Goal: Transaction & Acquisition: Purchase product/service

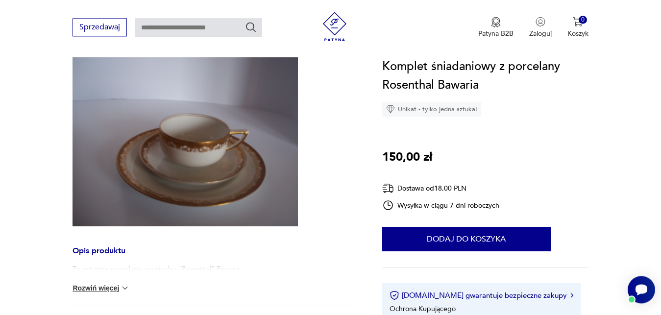
scroll to position [107, 0]
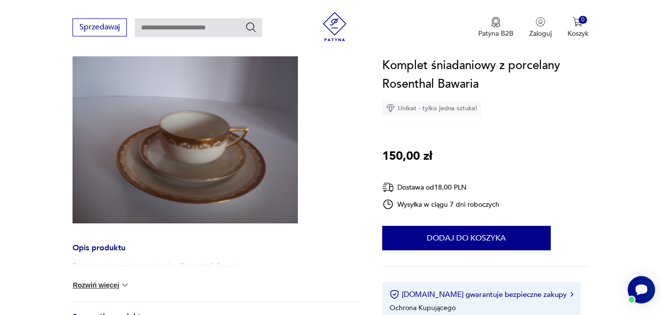
click at [203, 167] on img at bounding box center [186, 138] width 226 height 169
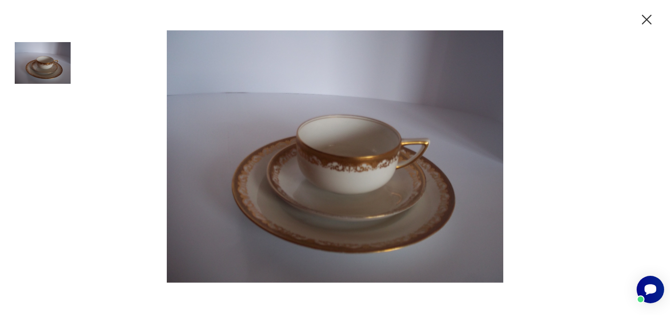
click at [559, 35] on div at bounding box center [335, 157] width 670 height 315
click at [386, 128] on img at bounding box center [335, 156] width 392 height 252
click at [646, 17] on icon "button" at bounding box center [646, 19] width 17 height 17
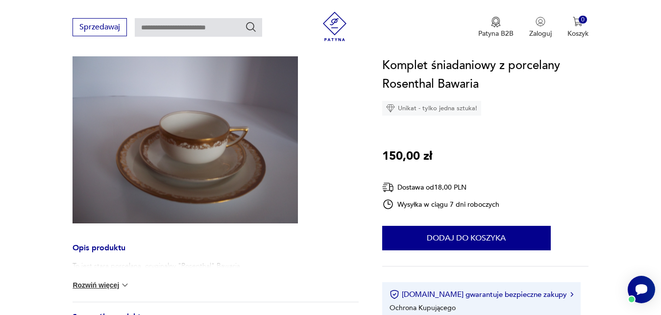
click at [336, 27] on img at bounding box center [334, 26] width 29 height 29
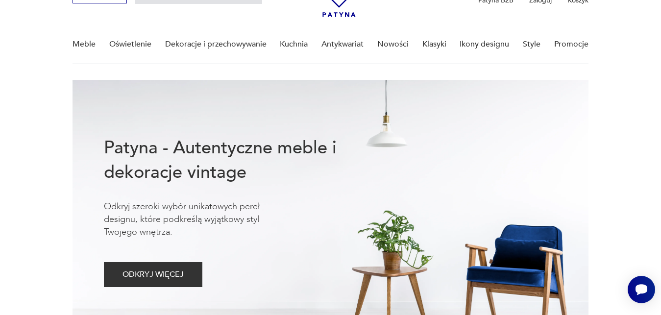
scroll to position [67, 0]
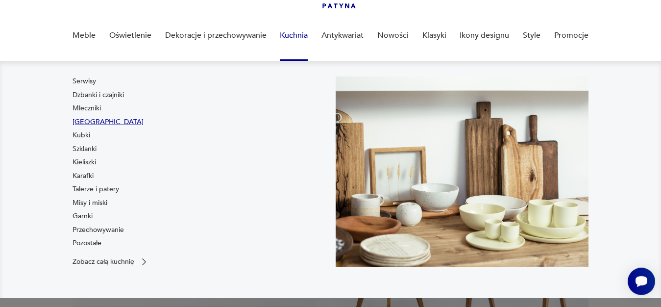
click at [89, 121] on link "[GEOGRAPHIC_DATA]" at bounding box center [108, 122] width 71 height 10
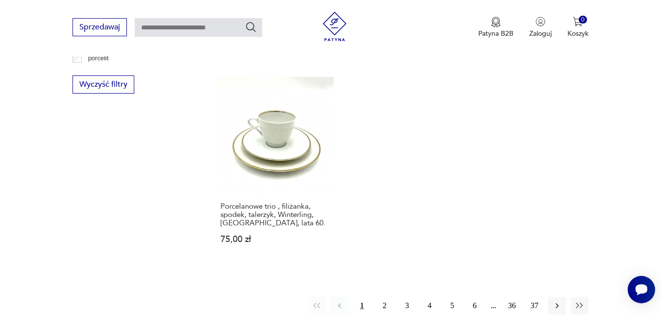
scroll to position [1410, 0]
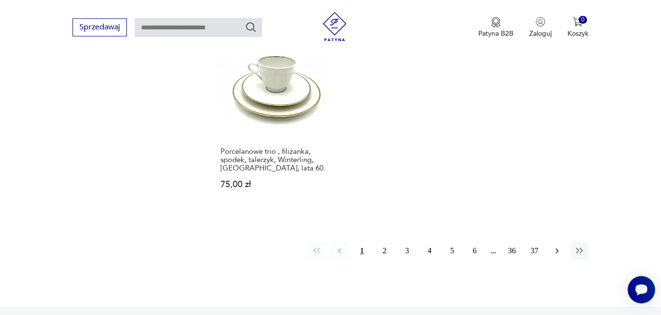
click at [556, 250] on icon "button" at bounding box center [558, 251] width 10 height 10
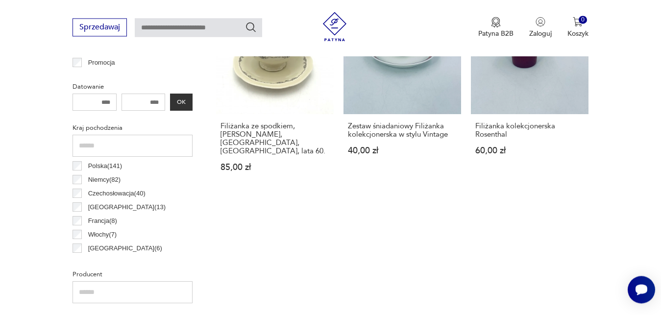
scroll to position [500, 0]
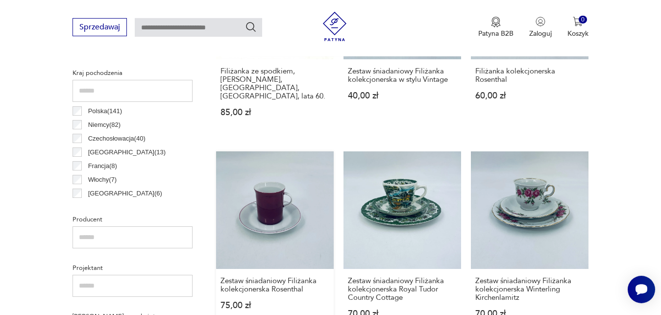
click at [282, 197] on link "Zestaw śniadaniowy Filiżanka kolekcjonerska Rosenthal 75,00 zł" at bounding box center [275, 245] width 118 height 186
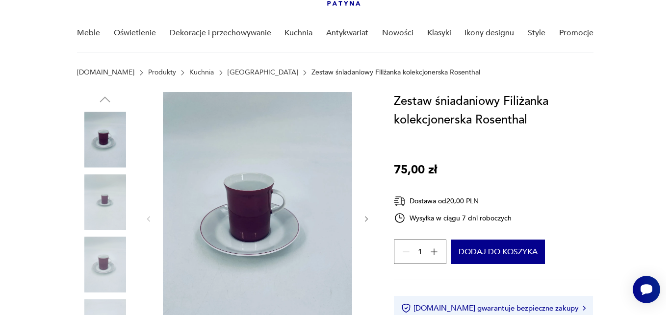
scroll to position [79, 0]
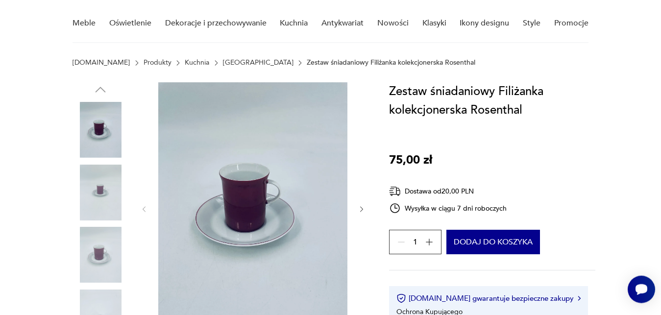
click at [105, 189] on img at bounding box center [101, 193] width 56 height 56
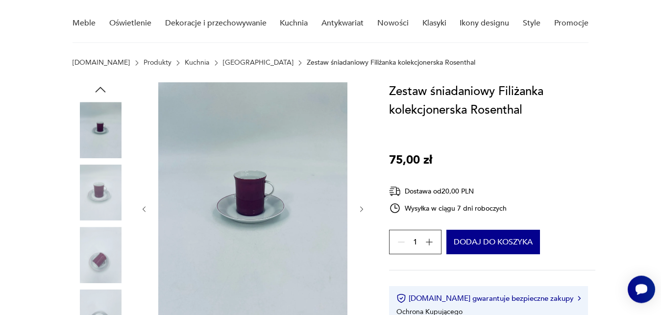
click at [216, 203] on img at bounding box center [252, 208] width 189 height 252
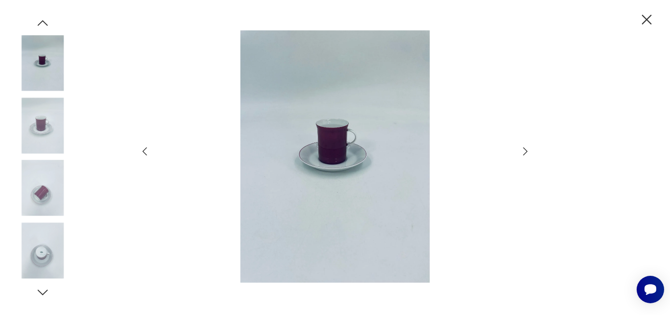
click at [354, 164] on img at bounding box center [334, 156] width 349 height 252
click at [49, 192] on img at bounding box center [43, 188] width 56 height 56
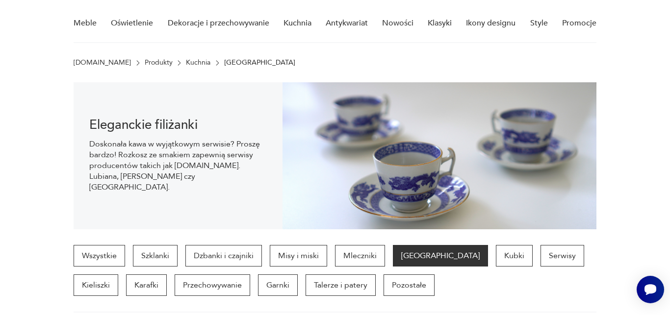
scroll to position [241, 0]
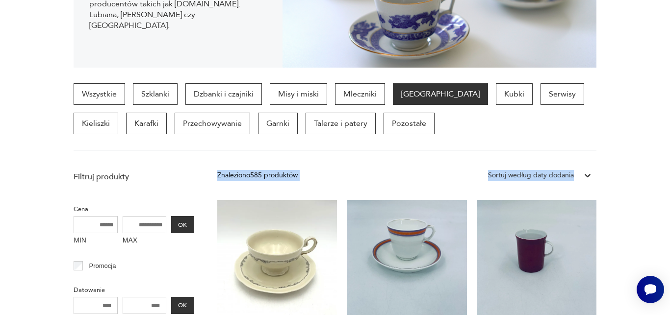
drag, startPoint x: 644, startPoint y: 54, endPoint x: 657, endPoint y: 170, distance: 116.0
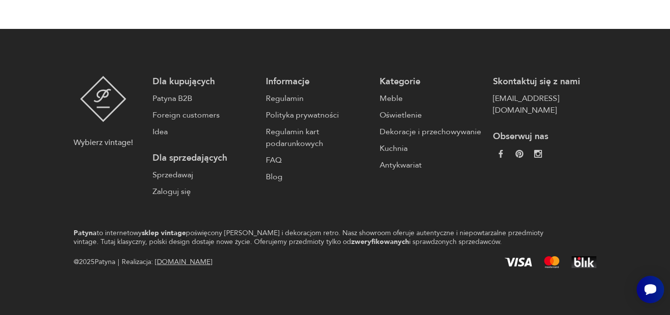
scroll to position [1949, 0]
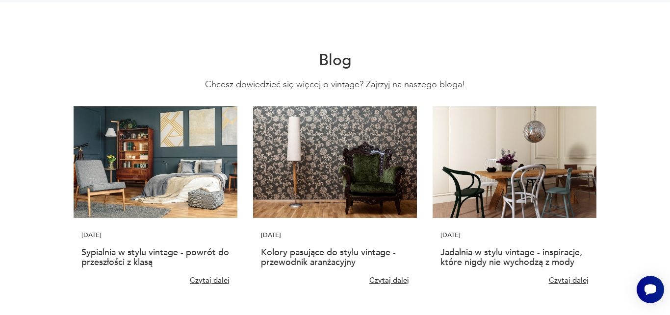
scroll to position [67, 0]
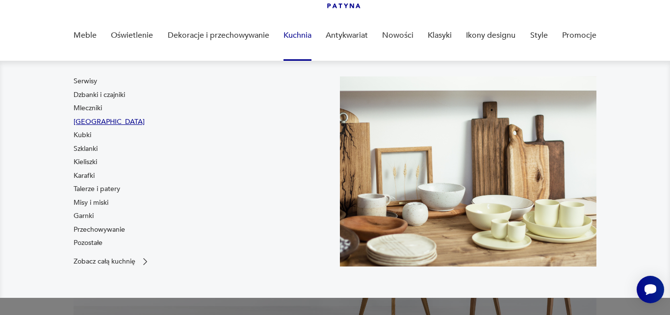
click at [90, 123] on link "[GEOGRAPHIC_DATA]" at bounding box center [109, 122] width 71 height 10
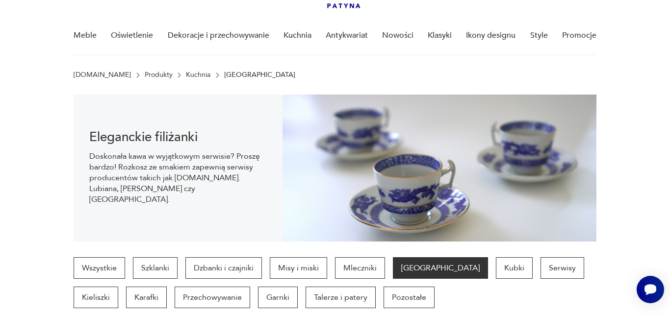
scroll to position [98, 0]
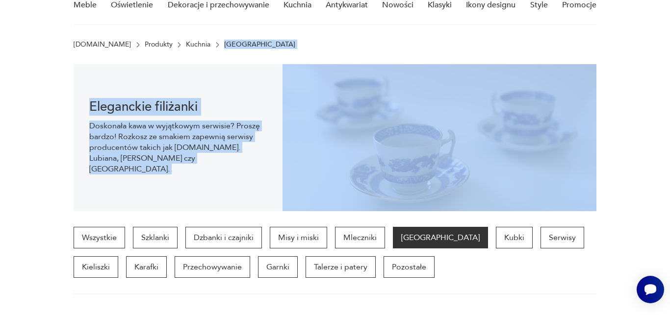
drag, startPoint x: 665, startPoint y: 20, endPoint x: 669, endPoint y: 106, distance: 86.9
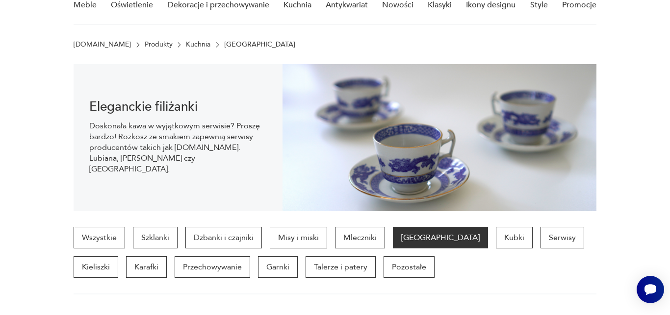
click at [661, 106] on section "Eleganckie filiżanki Doskonała kawa w wyjątkowym serwisie? Proszę bardzo! Rozko…" at bounding box center [335, 137] width 670 height 147
click at [627, 265] on section "Wszystkie Szklanki Dzbanki i czajniki Misy i miski Mleczniki Filiżanki Kubki Se…" at bounding box center [335, 261] width 670 height 68
